Goal: Check status: Check status

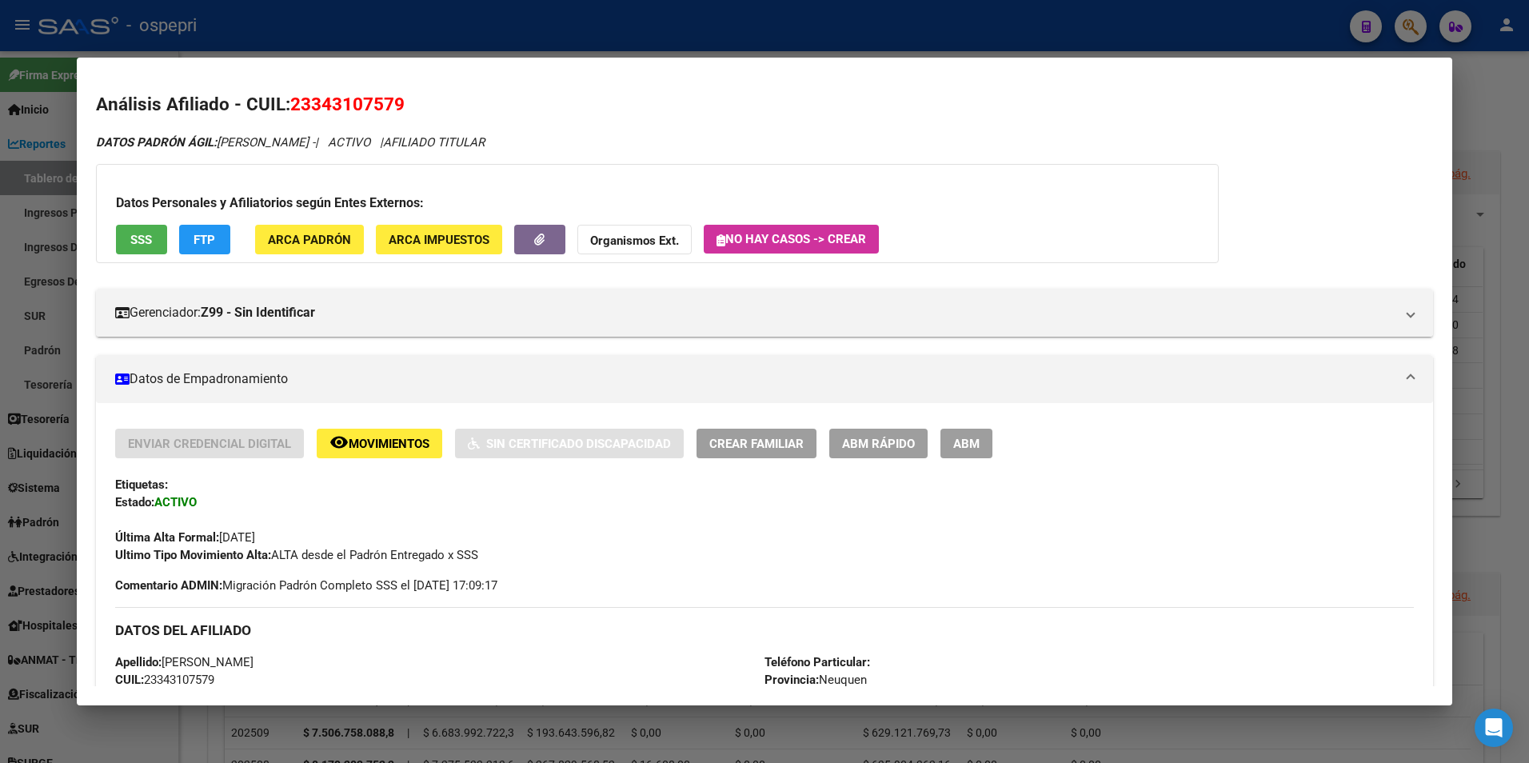
click at [1411, 28] on div at bounding box center [764, 381] width 1529 height 763
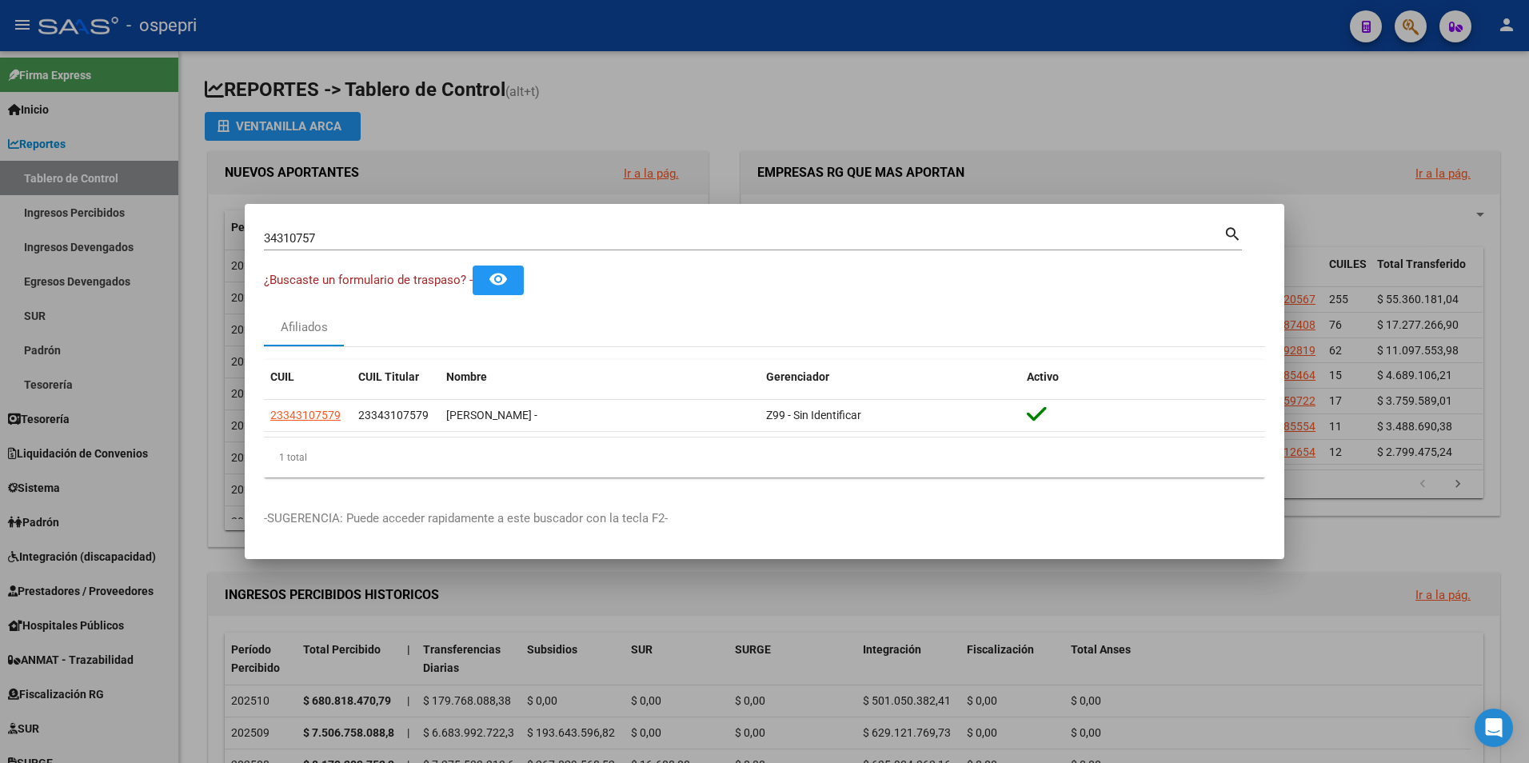
click at [317, 241] on input "34310757" at bounding box center [744, 238] width 960 height 14
paste input "3331183"
type input "33331183"
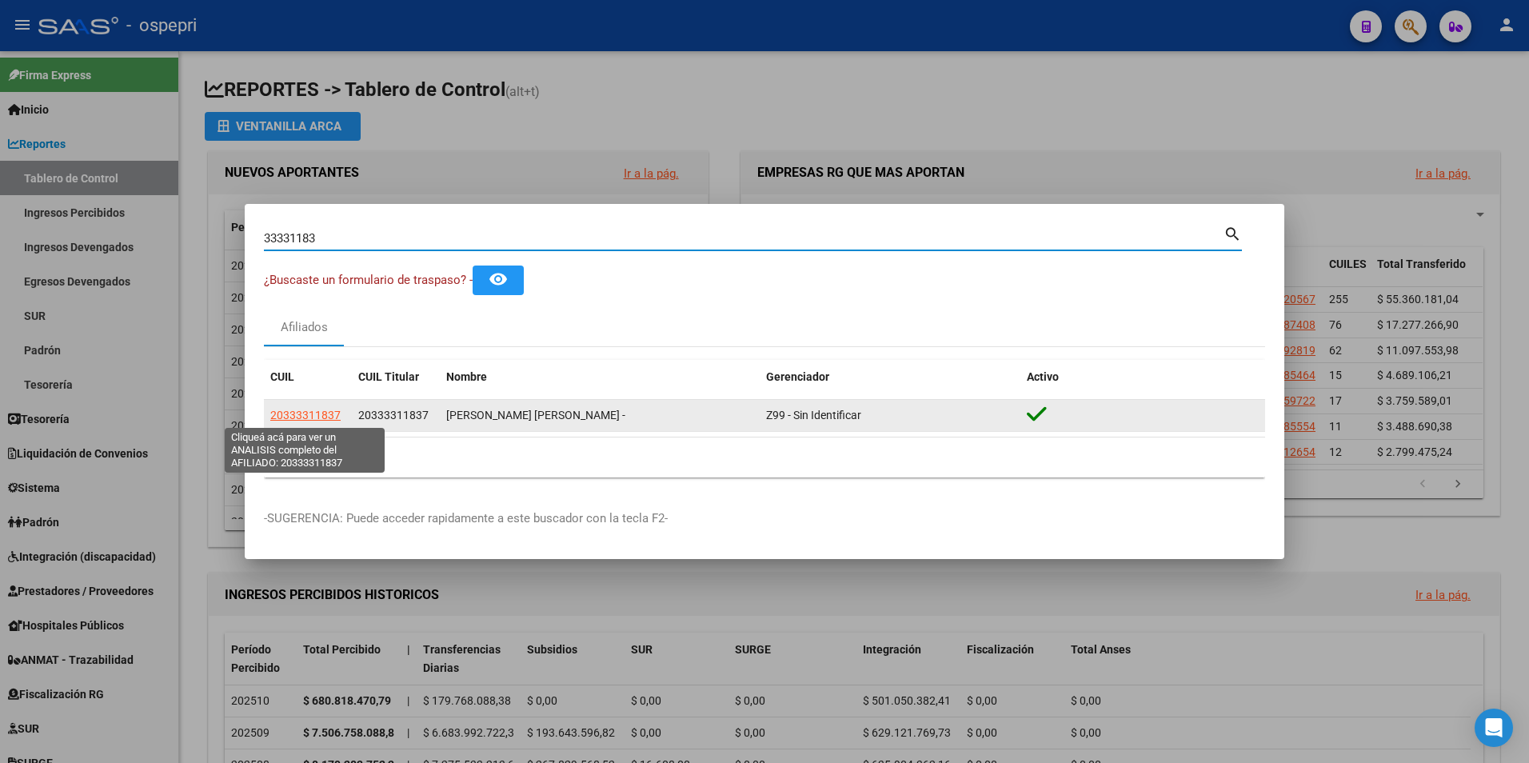
click at [301, 417] on span "20333311837" at bounding box center [305, 415] width 70 height 13
type textarea "20333311837"
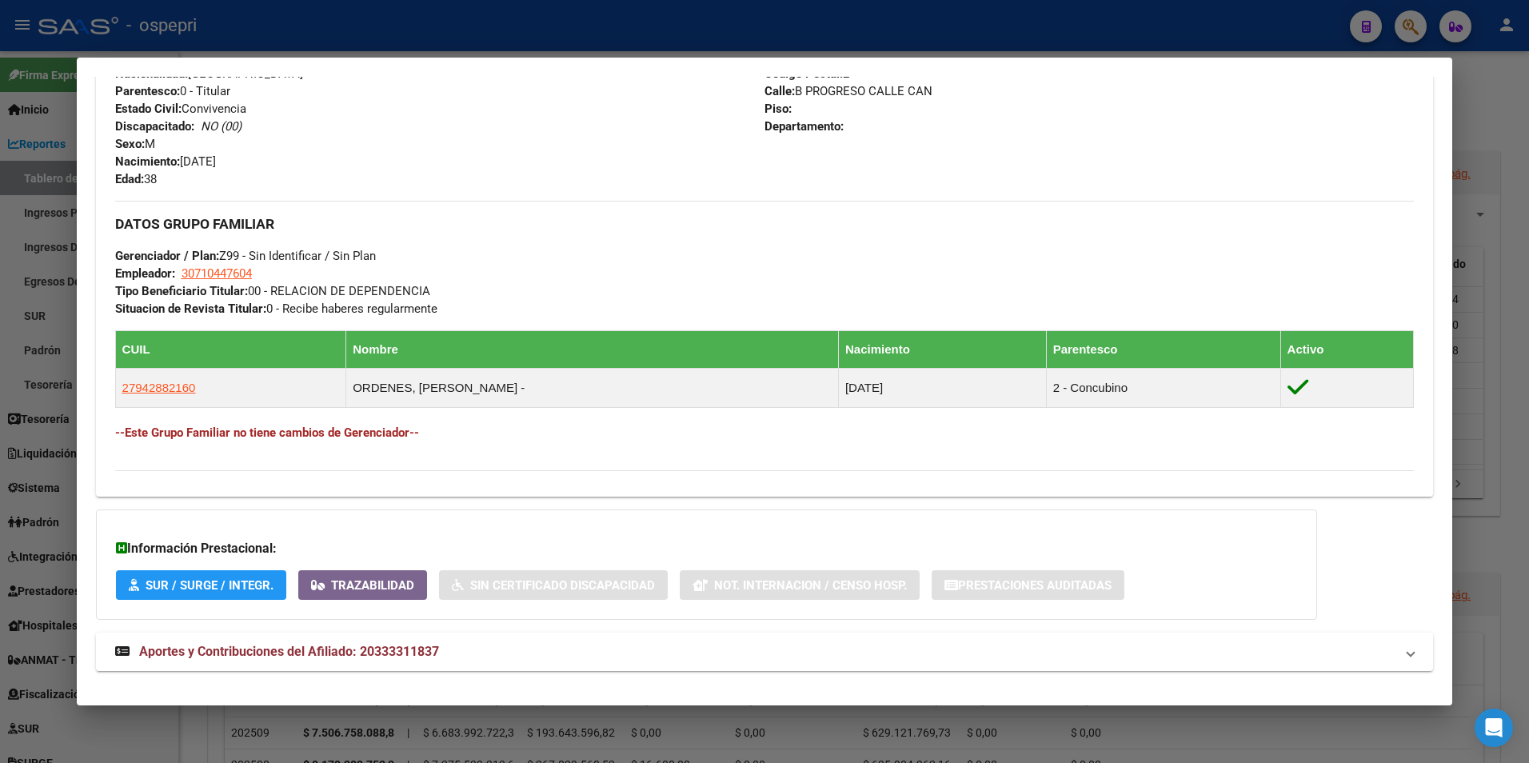
scroll to position [661, 0]
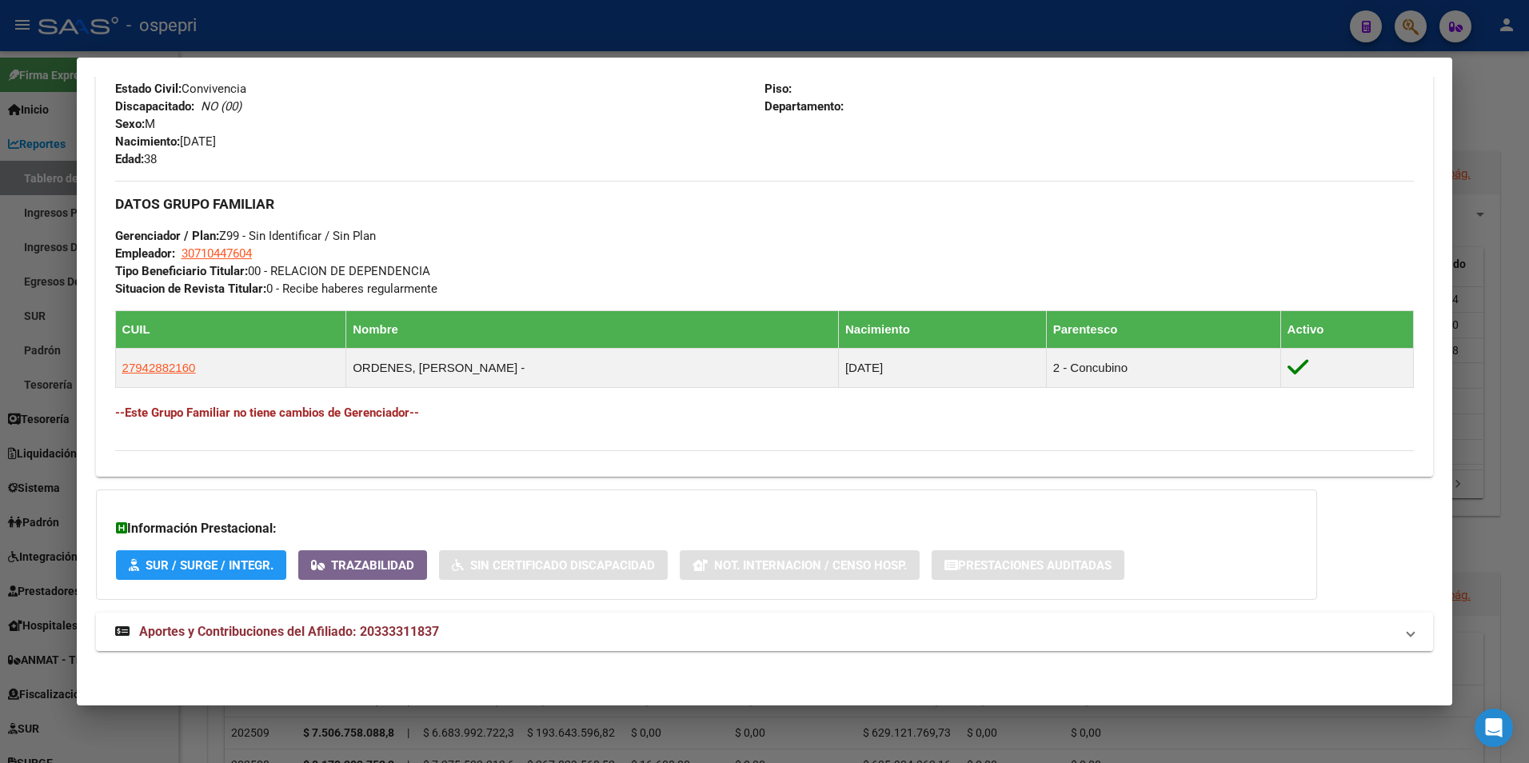
click at [316, 626] on span "Aportes y Contribuciones del Afiliado: 20333311837" at bounding box center [289, 631] width 300 height 15
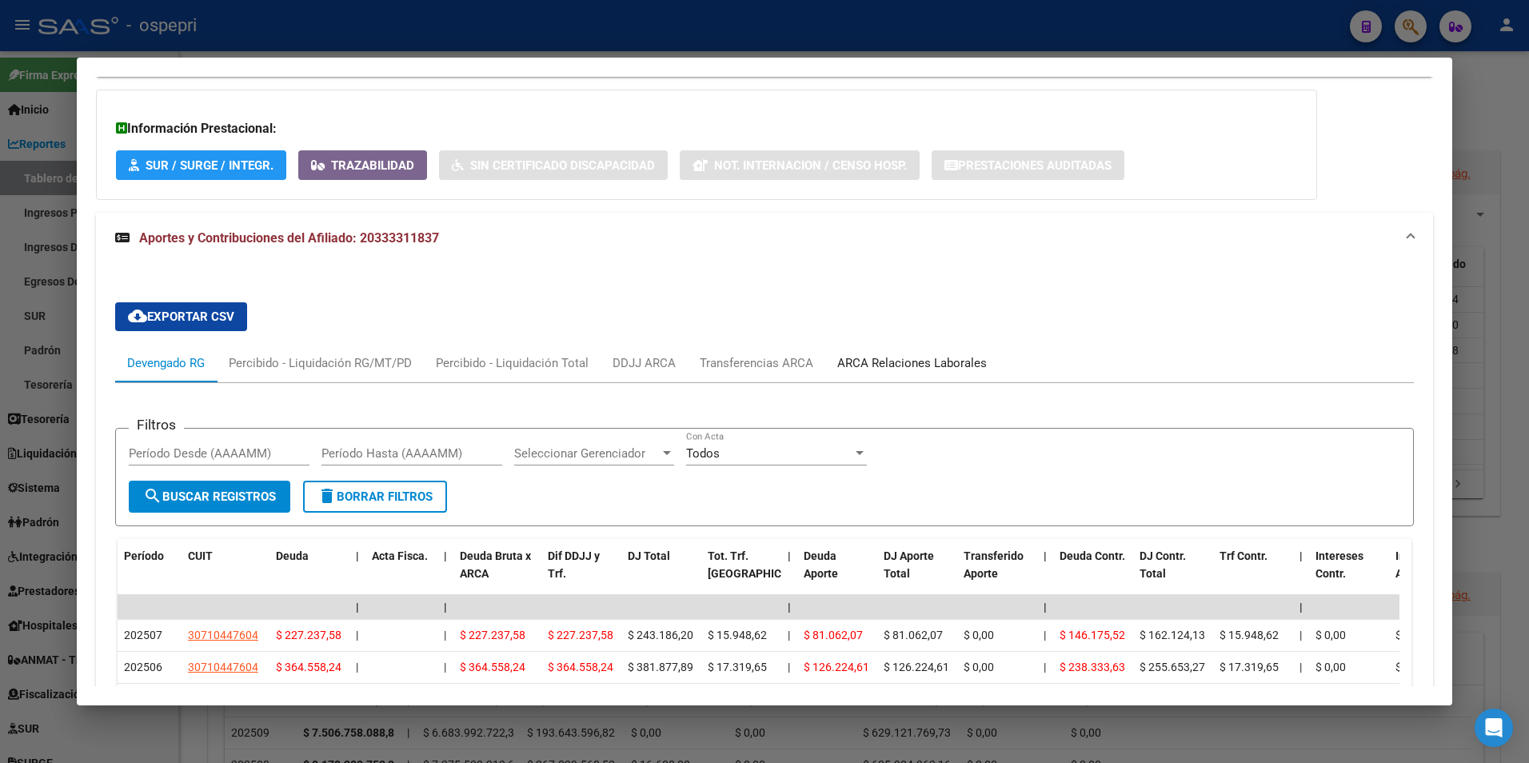
click at [944, 361] on div "ARCA Relaciones Laborales" at bounding box center [912, 363] width 150 height 18
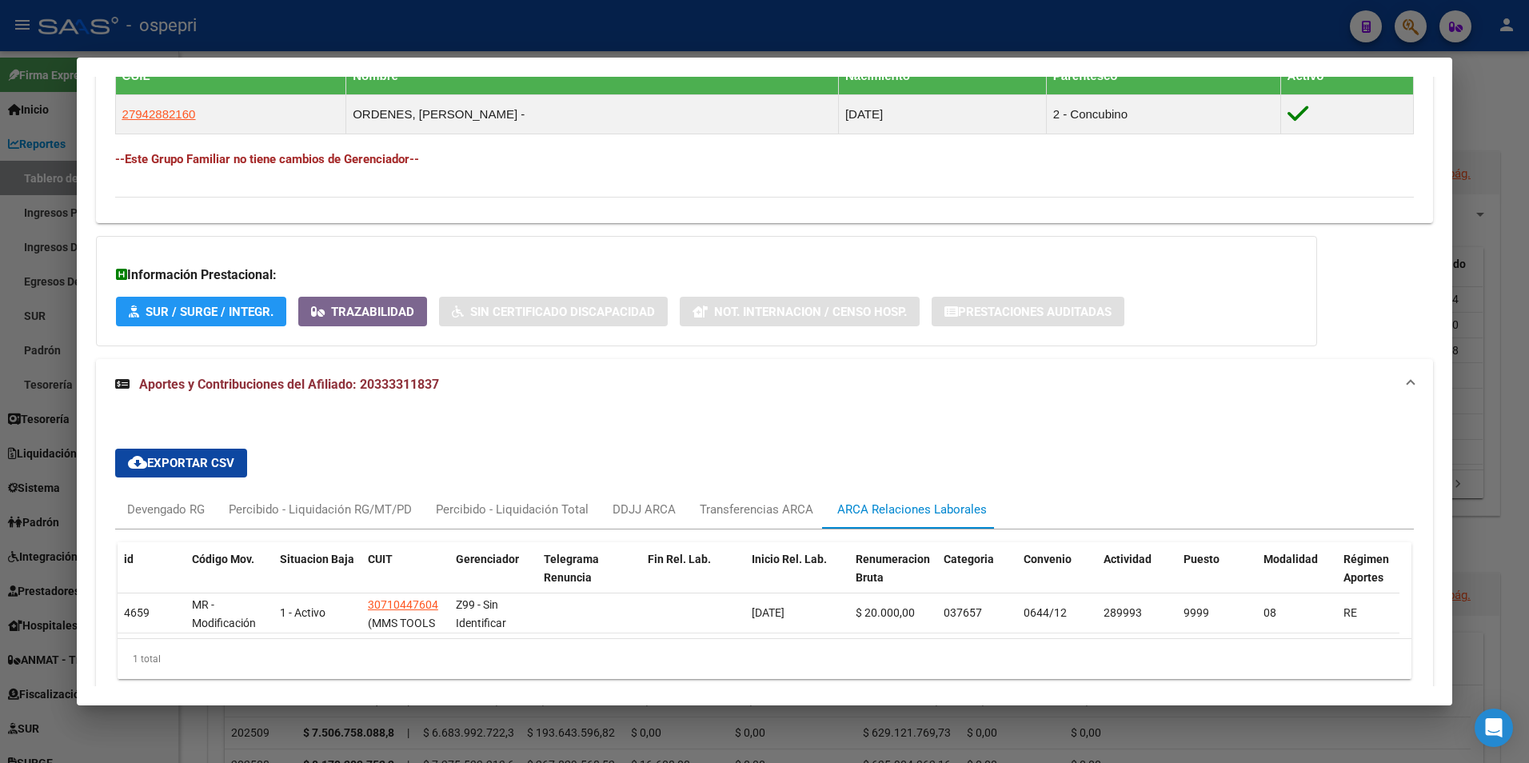
scroll to position [993, 0]
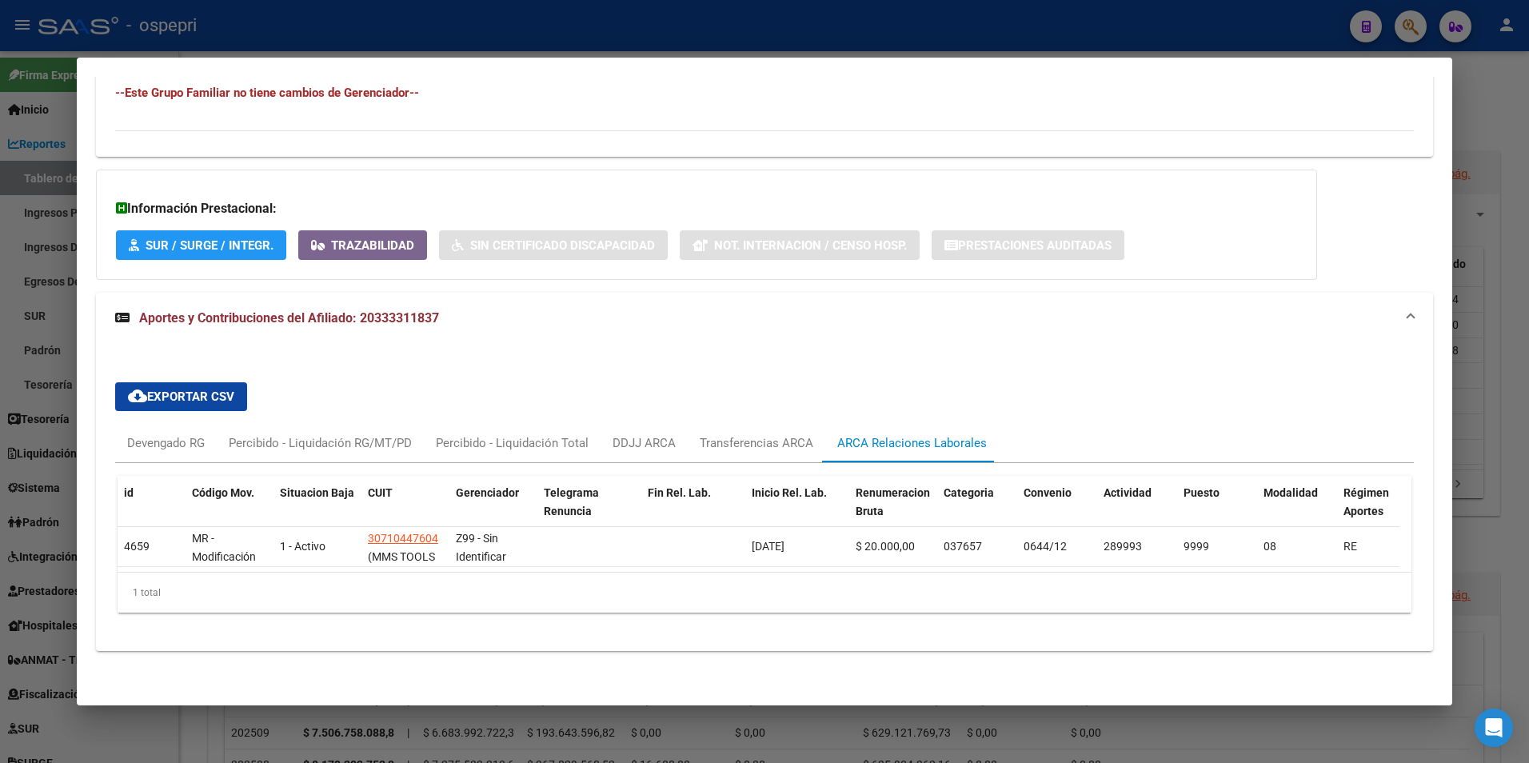
drag, startPoint x: 883, startPoint y: 559, endPoint x: 1050, endPoint y: 560, distance: 167.1
click at [1050, 560] on datatable-body "4659 MR - Modificación de datos en la relación CUIT –CUIL 1 - Activo 3071044760…" at bounding box center [759, 549] width 1282 height 45
drag, startPoint x: 886, startPoint y: 573, endPoint x: 1028, endPoint y: 561, distance: 142.8
click at [1028, 561] on div "id Código Mov. Situacion Baja CUIT Gerenciador Telegrama Renuncia Fin Rel. Lab.…" at bounding box center [765, 544] width 1295 height 137
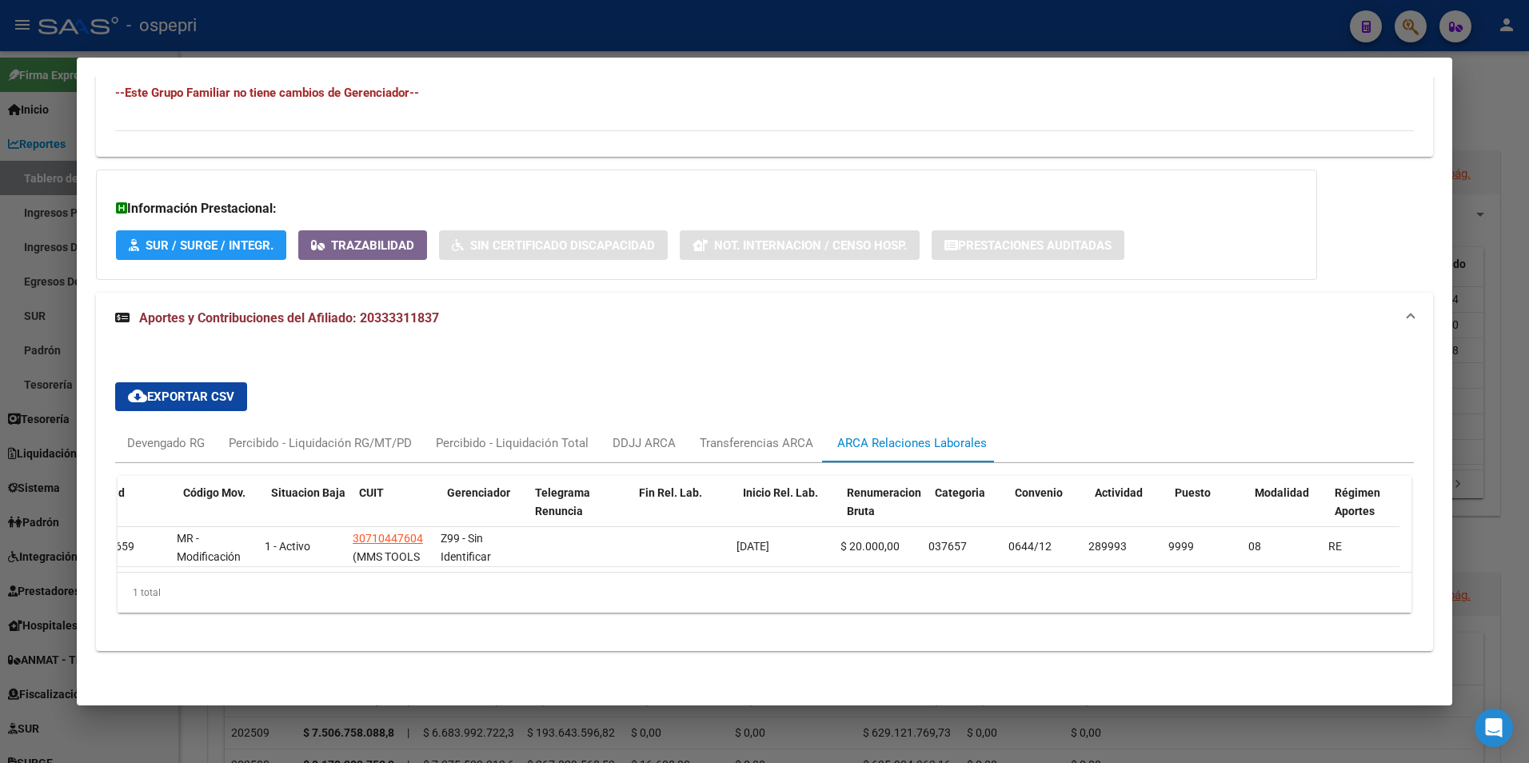
scroll to position [0, 0]
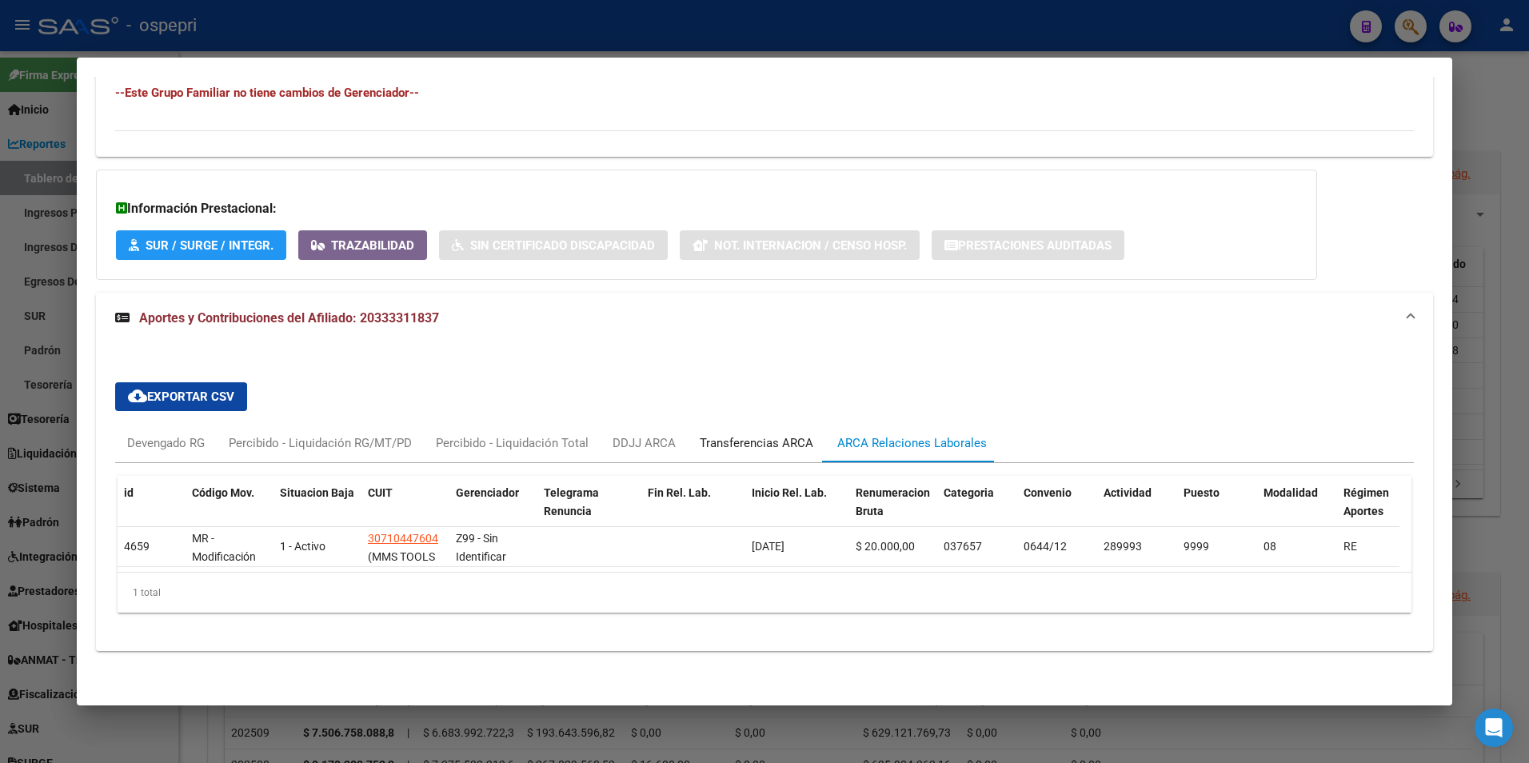
click at [744, 434] on div "Transferencias ARCA" at bounding box center [757, 443] width 114 height 18
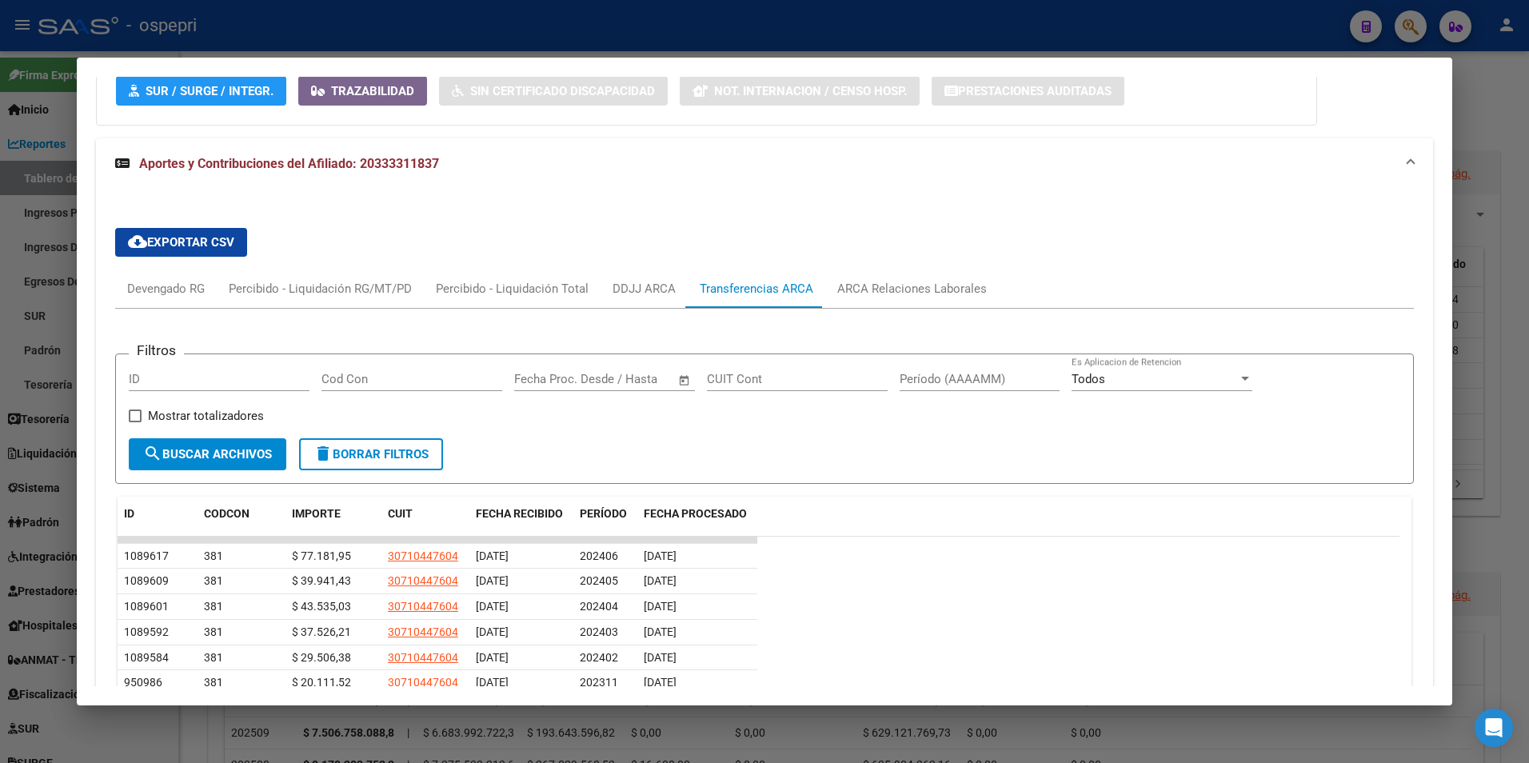
scroll to position [1127, 0]
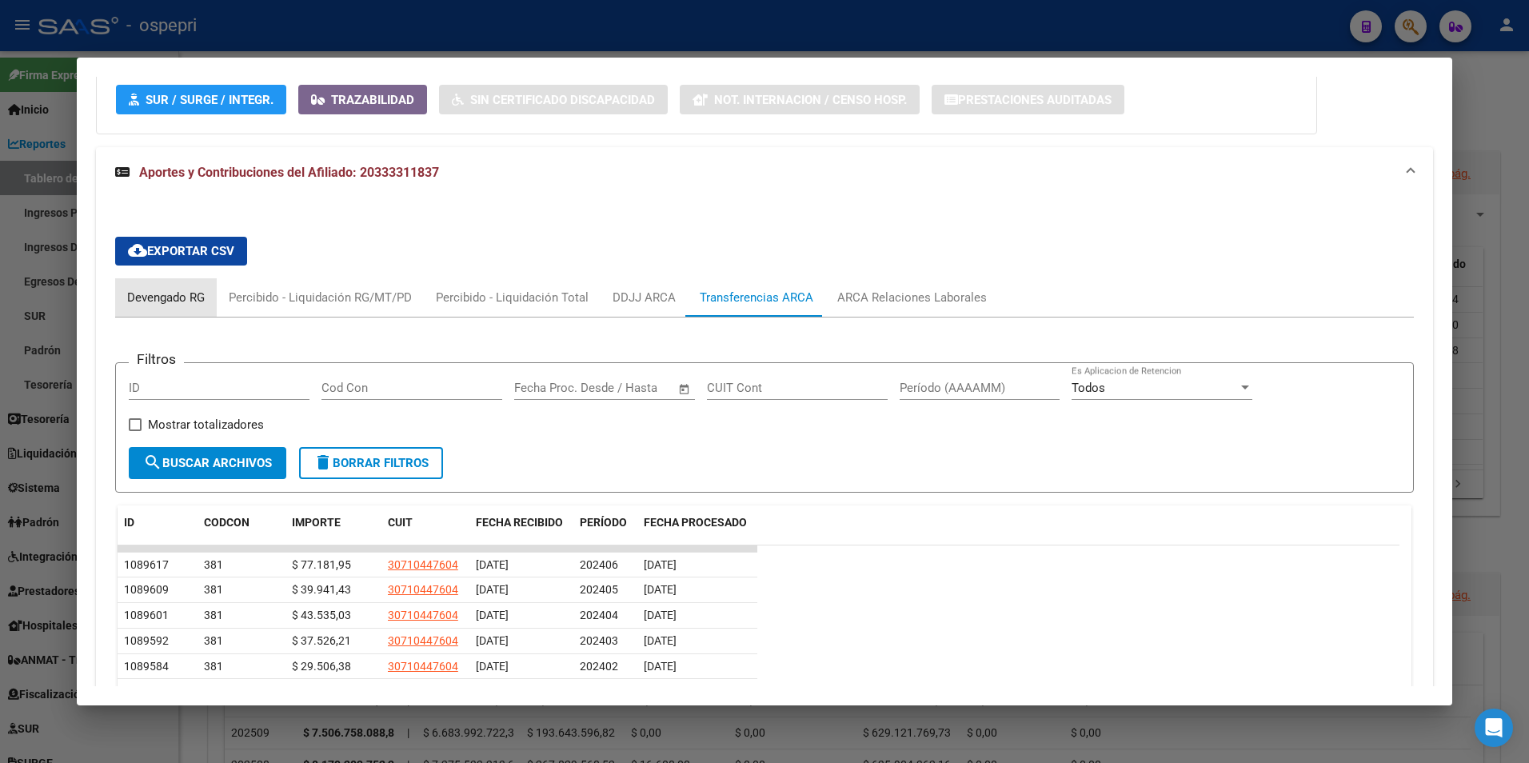
click at [157, 303] on div "Devengado RG" at bounding box center [166, 298] width 78 height 18
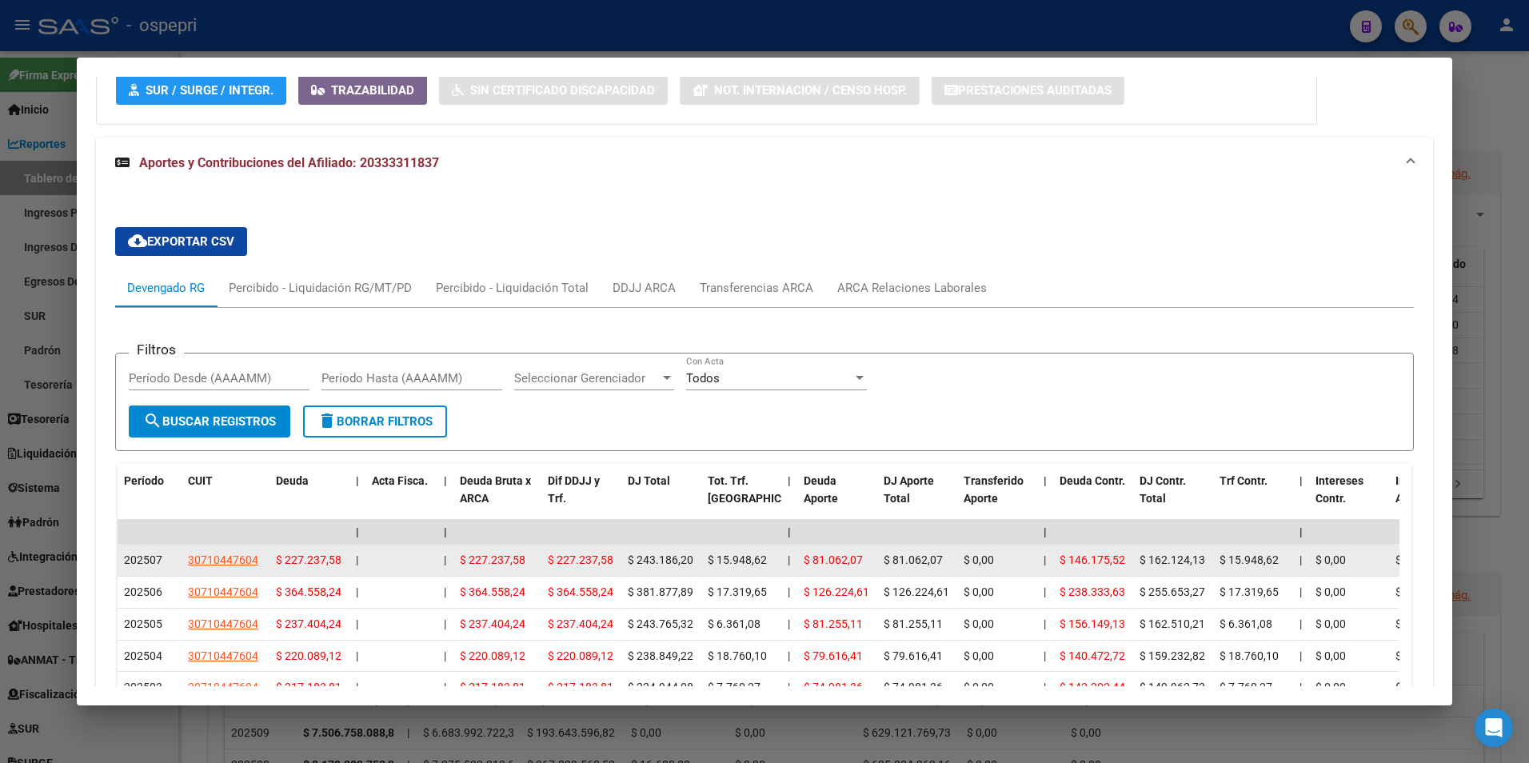
scroll to position [1133, 0]
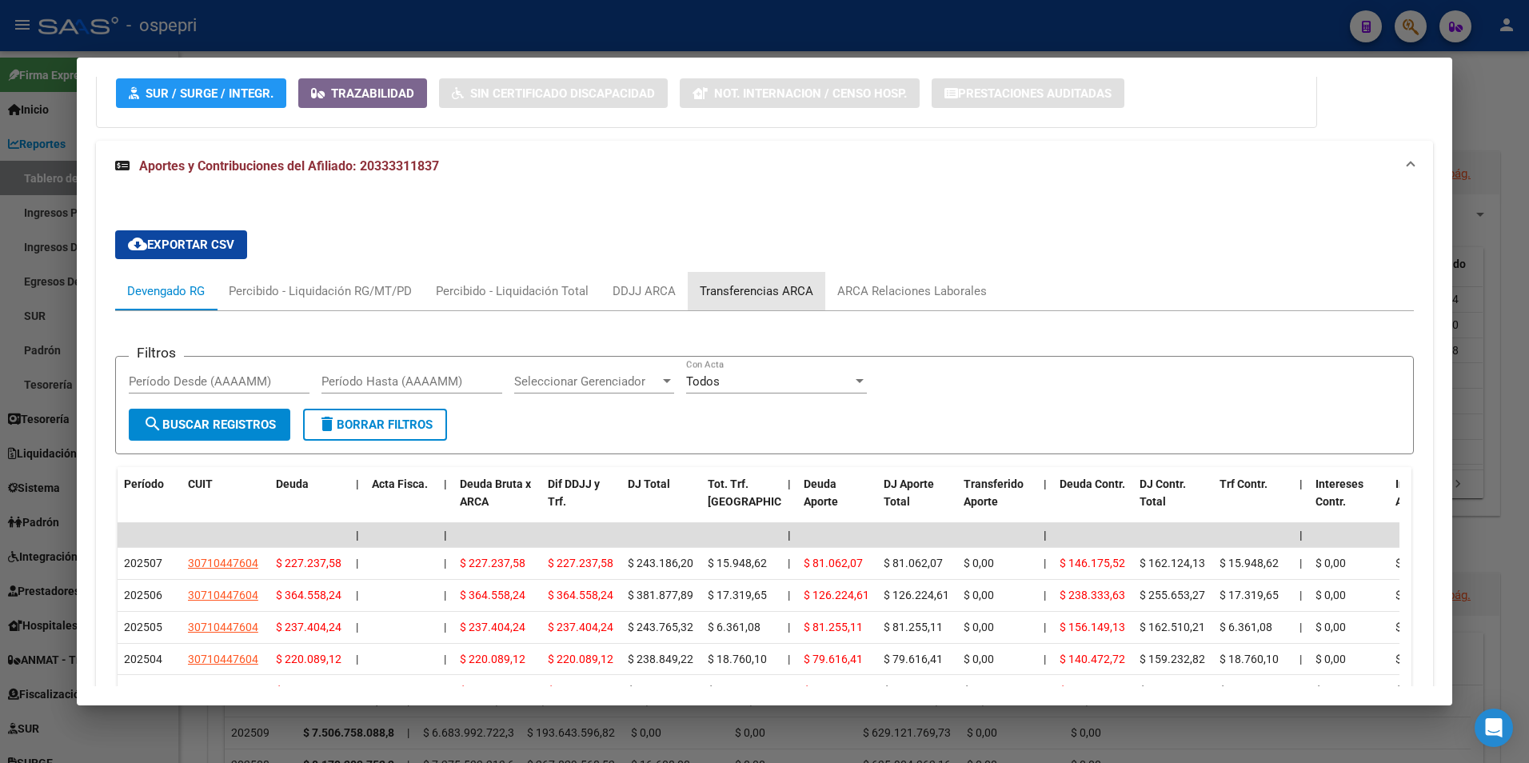
click at [756, 293] on div "Transferencias ARCA" at bounding box center [757, 291] width 114 height 18
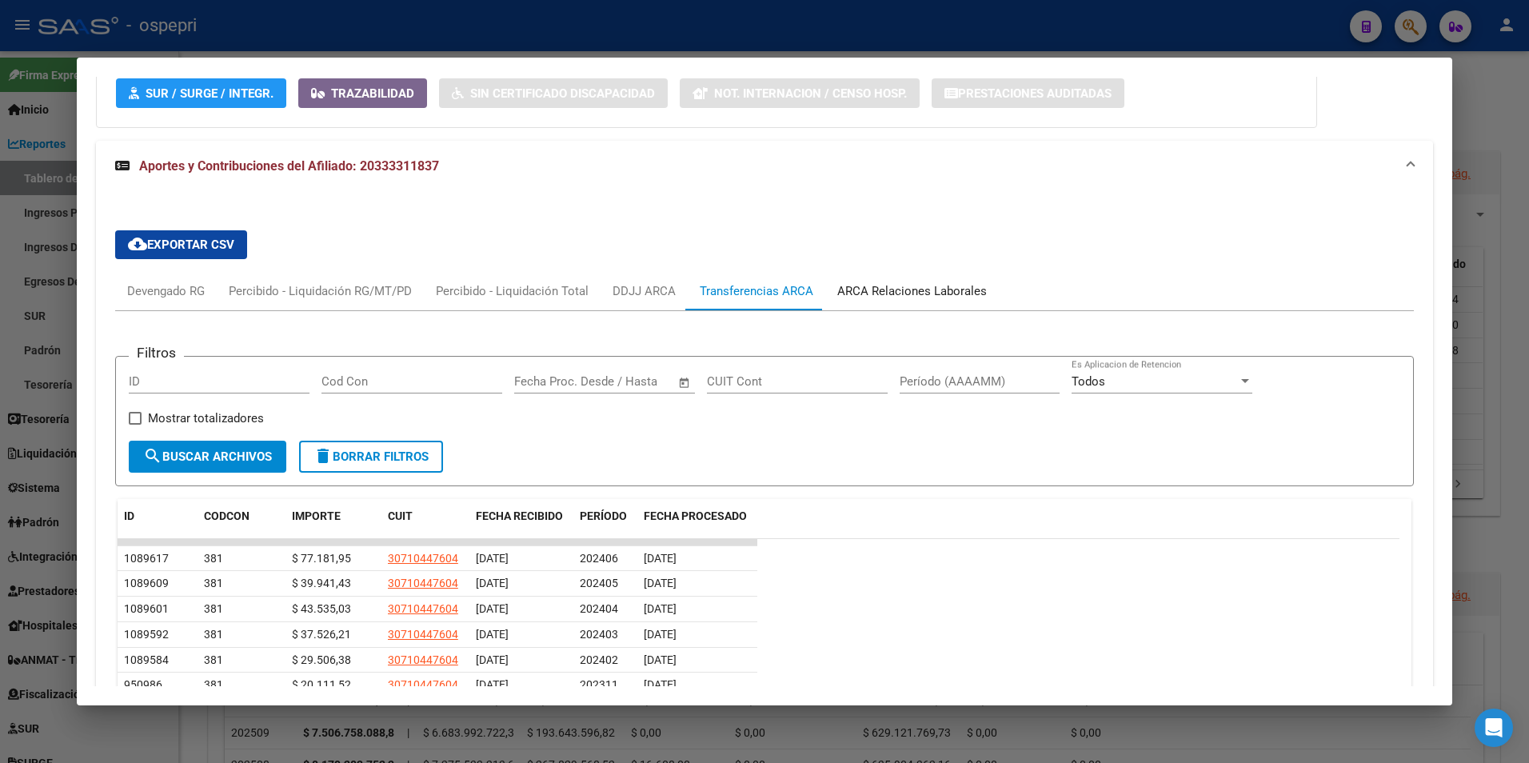
click at [899, 288] on div "ARCA Relaciones Laborales" at bounding box center [912, 291] width 150 height 18
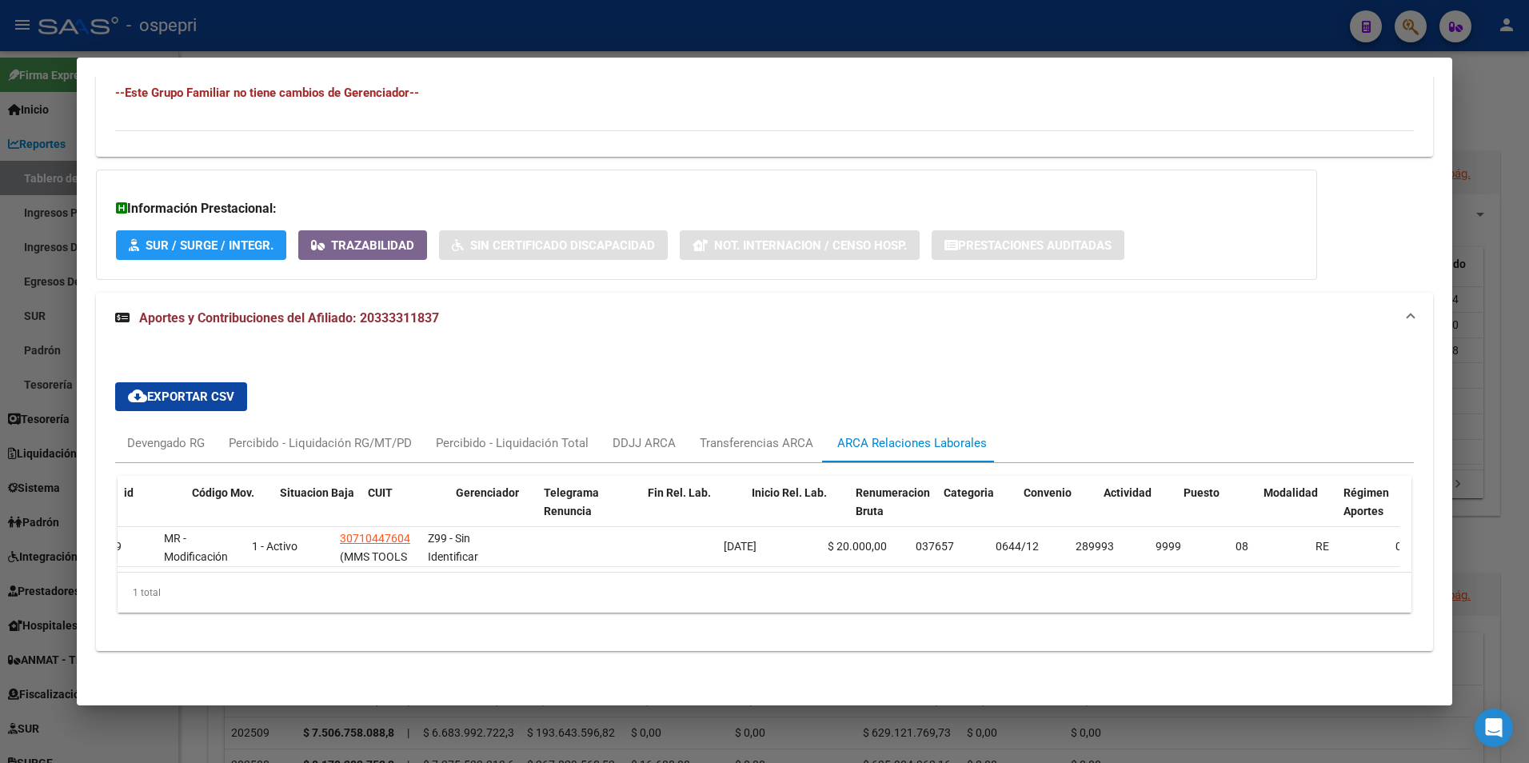
scroll to position [0, 0]
